Goal: Task Accomplishment & Management: Use online tool/utility

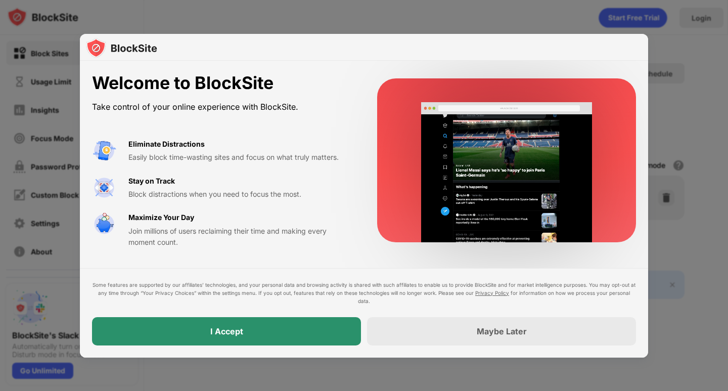
click at [309, 340] on div "I Accept" at bounding box center [226, 331] width 269 height 28
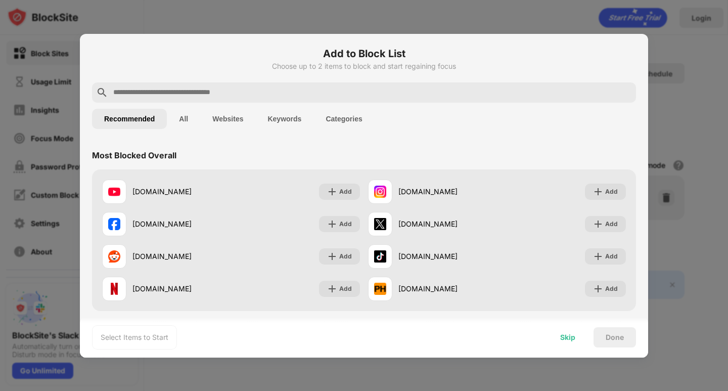
click at [559, 337] on div "Skip" at bounding box center [567, 337] width 39 height 20
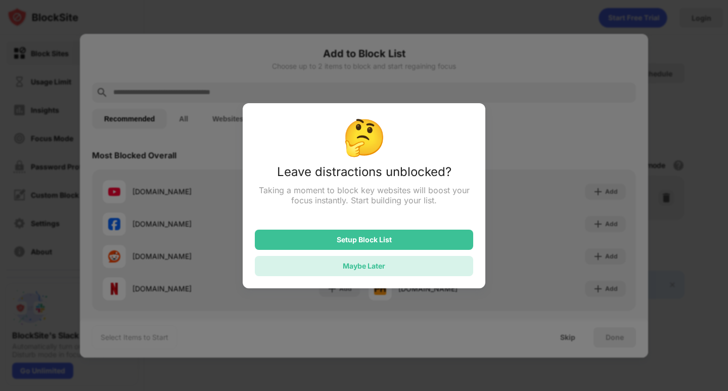
click at [379, 266] on div "Maybe Later" at bounding box center [364, 266] width 218 height 20
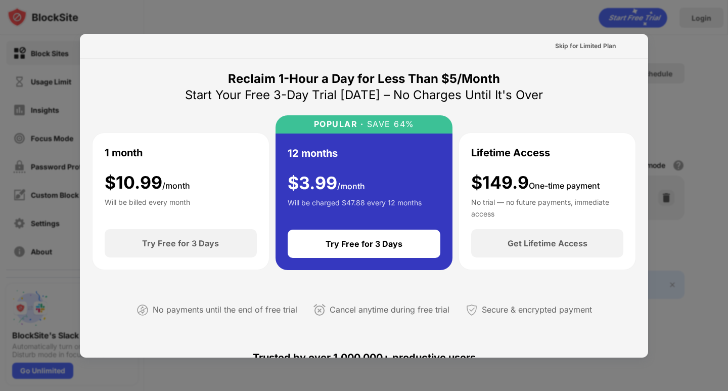
click at [676, 202] on div at bounding box center [364, 195] width 728 height 391
click at [595, 48] on div "Skip for Limited Plan" at bounding box center [585, 46] width 61 height 10
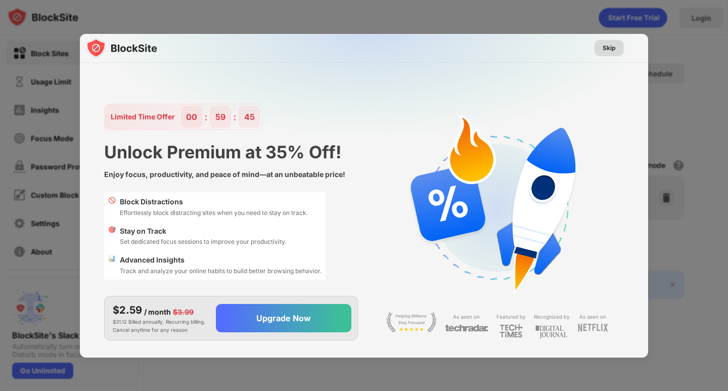
click at [610, 43] on div "Skip" at bounding box center [609, 48] width 13 height 10
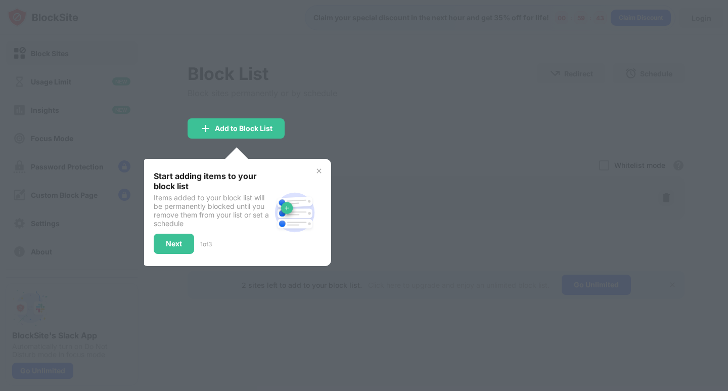
click at [437, 175] on div at bounding box center [364, 195] width 728 height 391
click at [259, 128] on div "Add to Block List" at bounding box center [244, 128] width 58 height 8
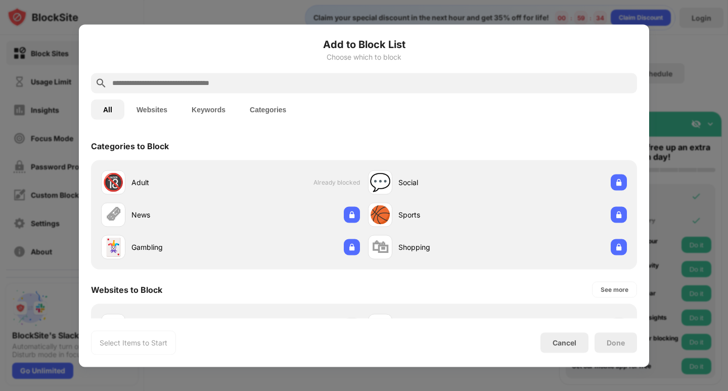
click at [333, 85] on input "text" at bounding box center [372, 83] width 522 height 12
paste input "**********"
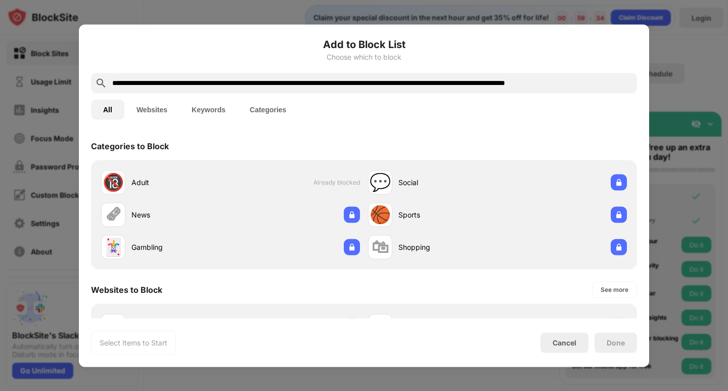
scroll to position [0, 53]
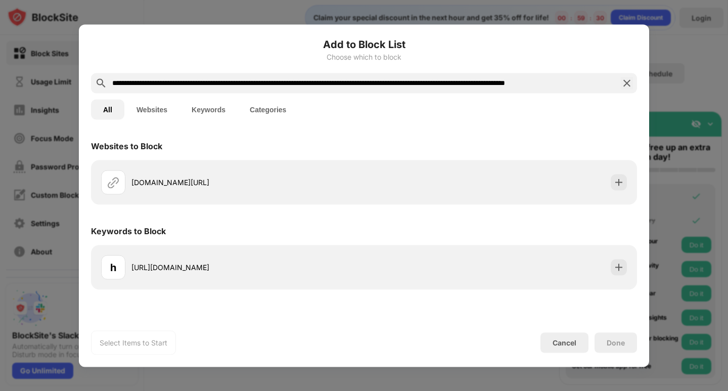
type input "**********"
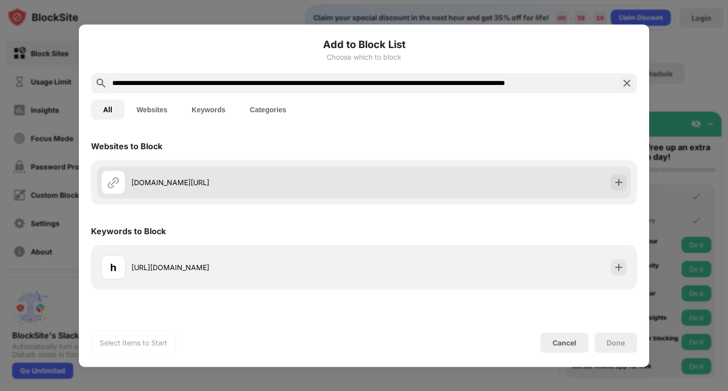
scroll to position [0, 0]
click at [113, 183] on img at bounding box center [113, 182] width 12 height 12
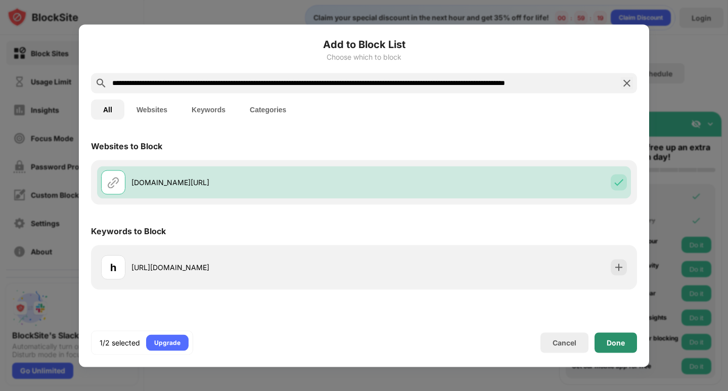
click at [607, 342] on div "Done" at bounding box center [616, 342] width 18 height 8
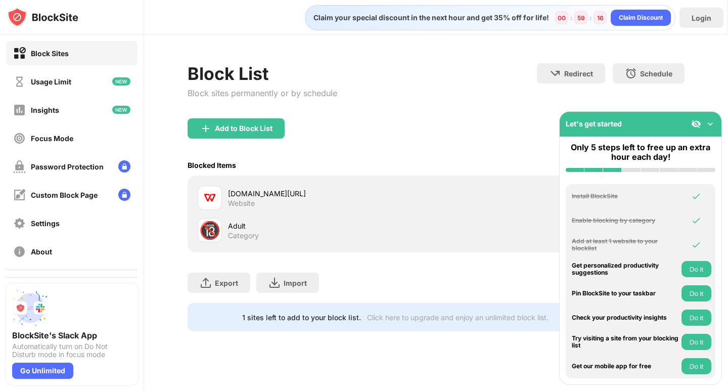
click at [278, 127] on div "Add to Block List" at bounding box center [436, 136] width 497 height 36
